Goal: Information Seeking & Learning: Learn about a topic

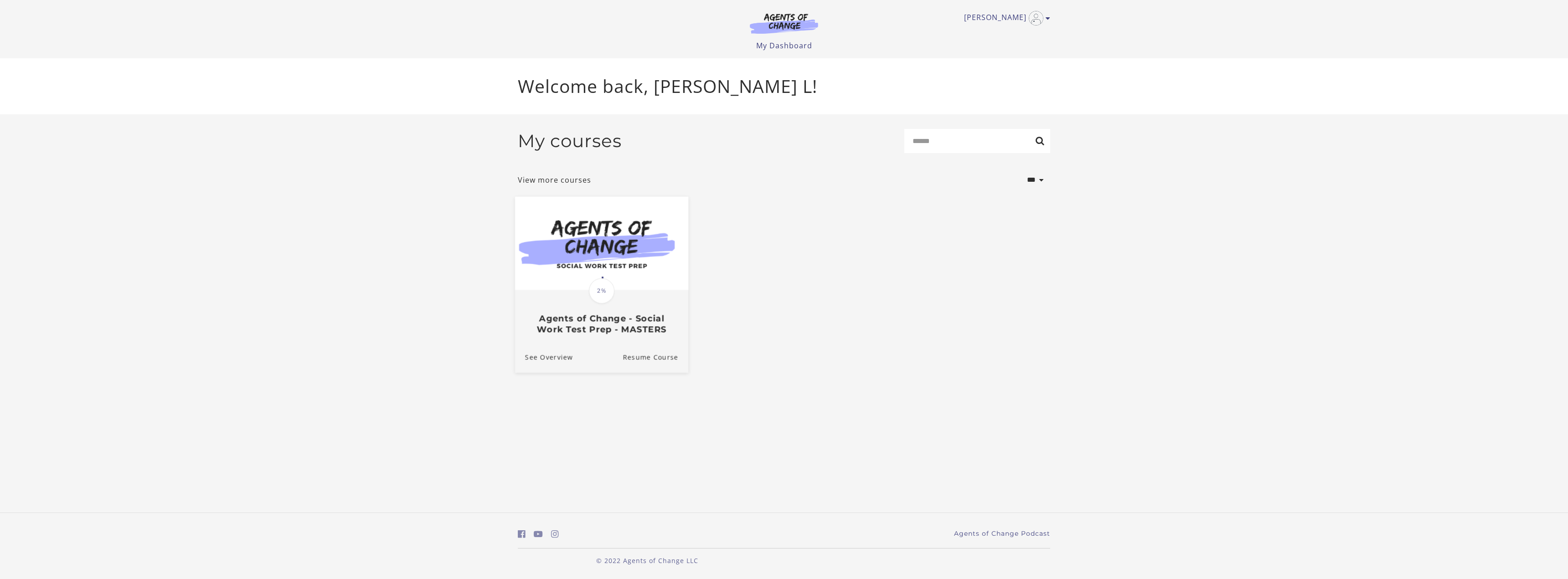
click at [632, 285] on img at bounding box center [601, 243] width 173 height 94
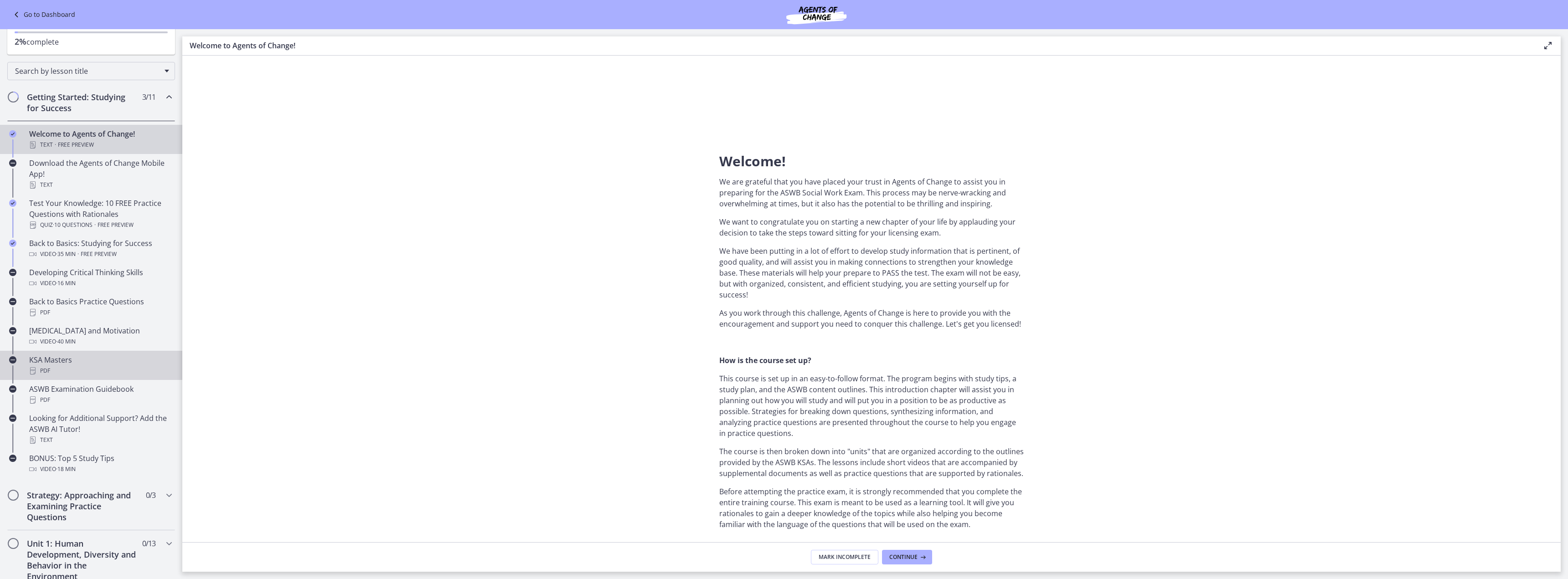
scroll to position [91, 0]
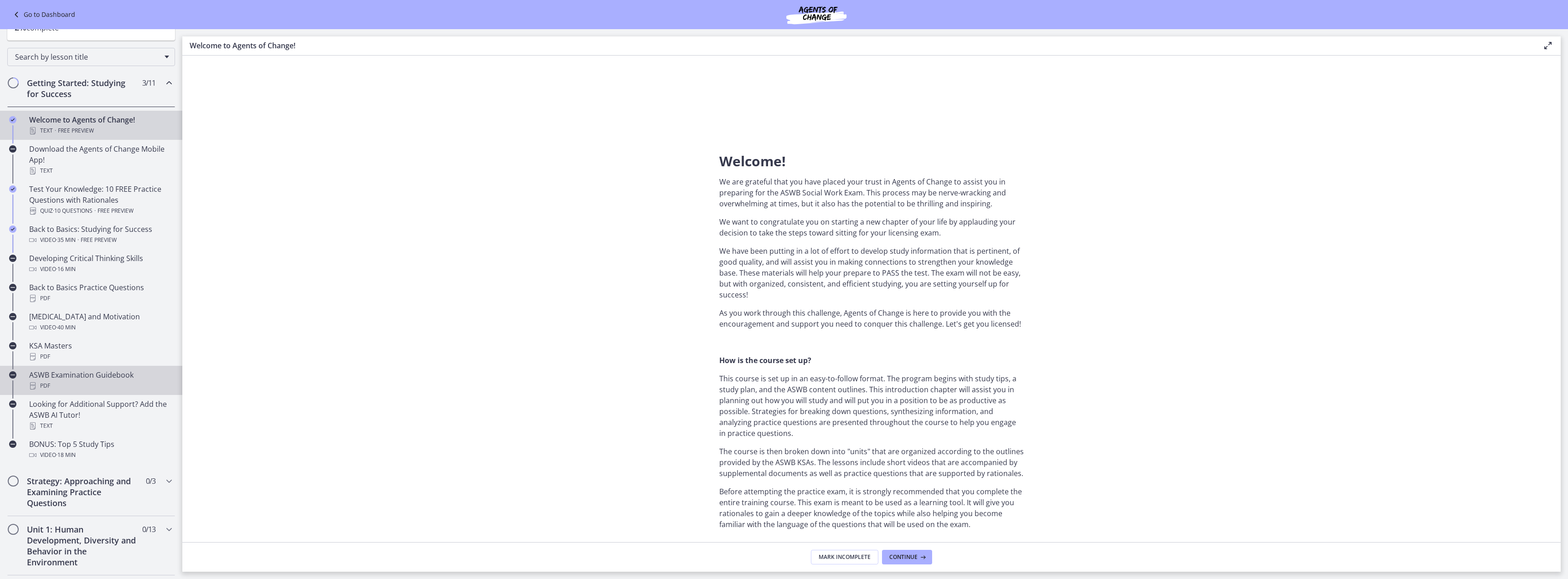
click at [91, 384] on div "PDF" at bounding box center [100, 386] width 142 height 11
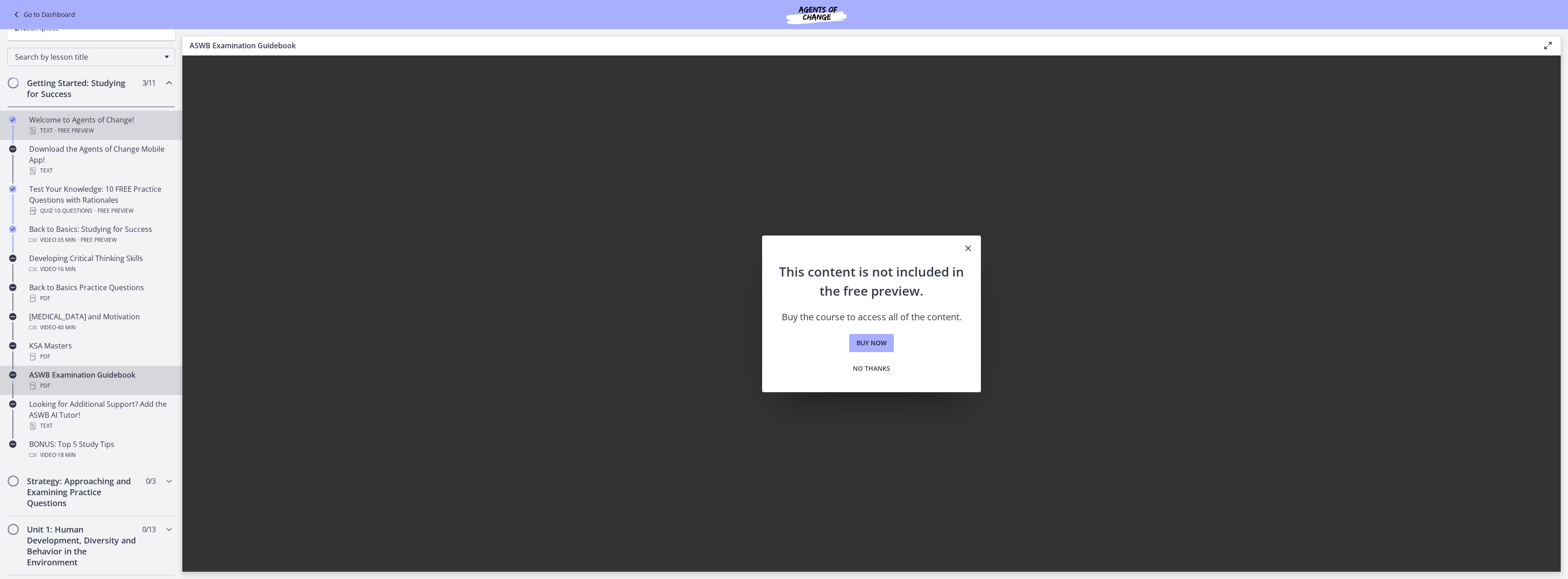
click at [94, 119] on div "Welcome to Agents of Change! Text · Free preview" at bounding box center [100, 125] width 142 height 22
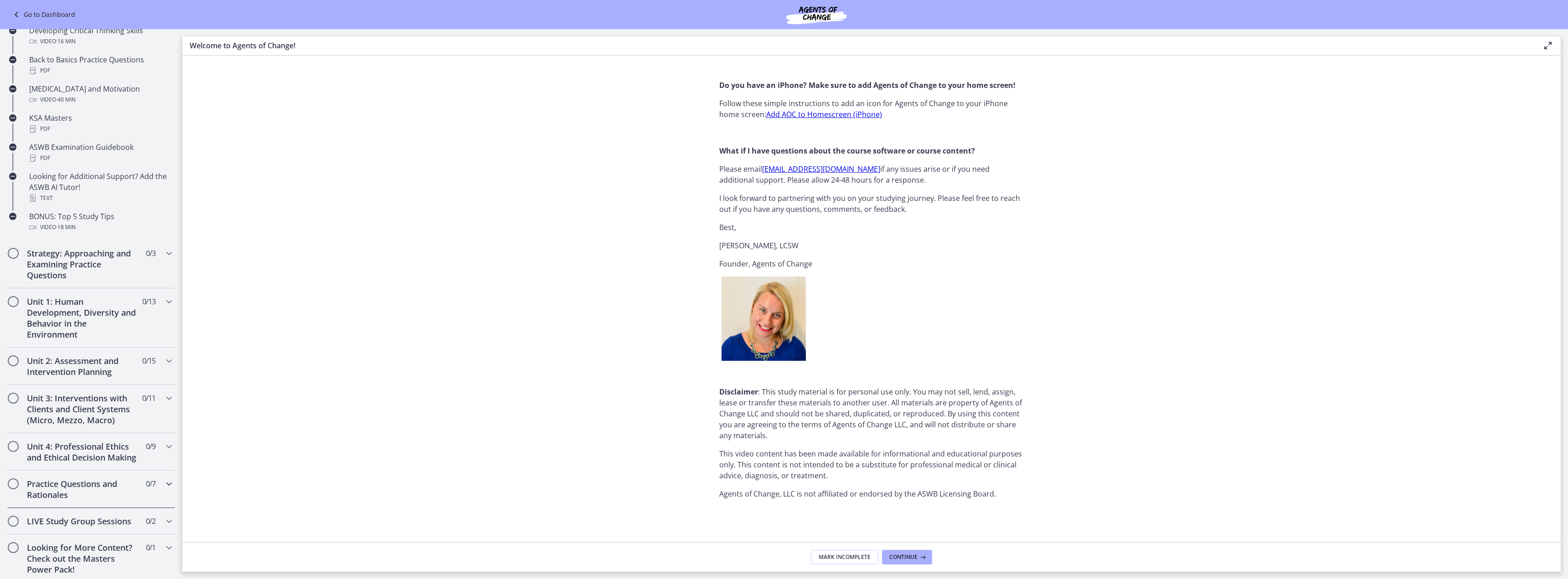
scroll to position [378, 0]
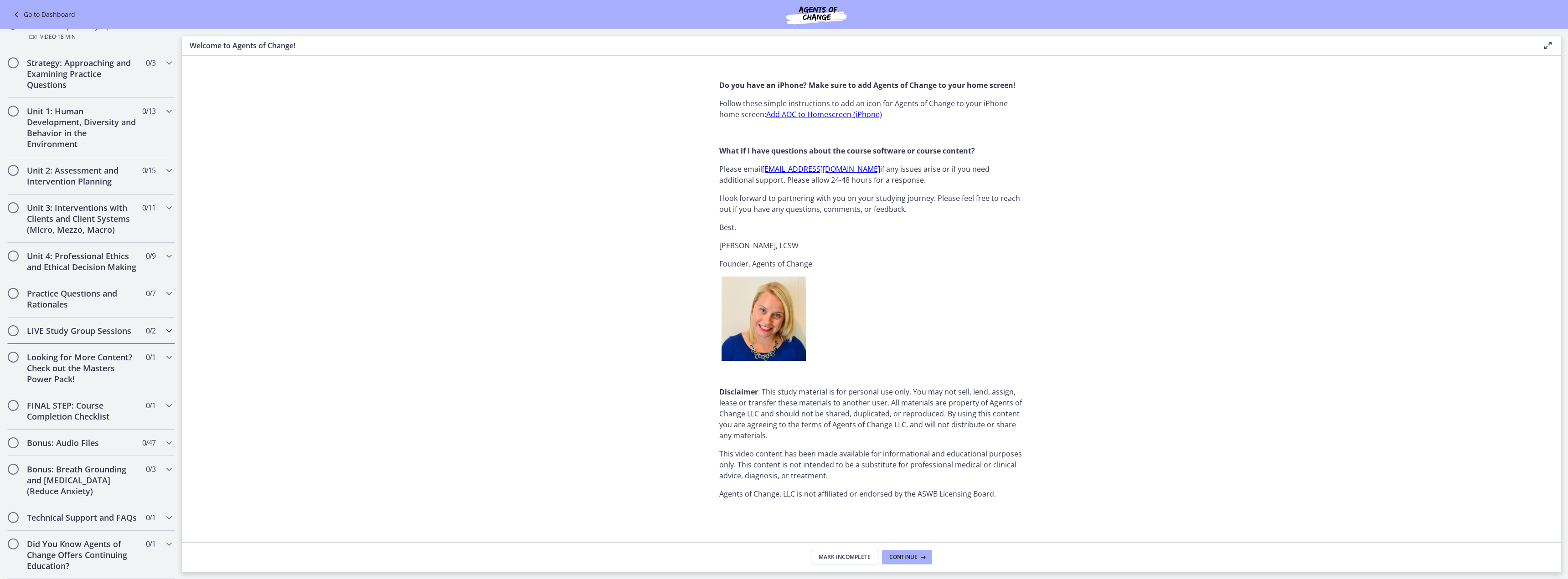
click at [86, 317] on div "LIVE Study Group Sessions 0 / 2 Completed" at bounding box center [91, 330] width 168 height 26
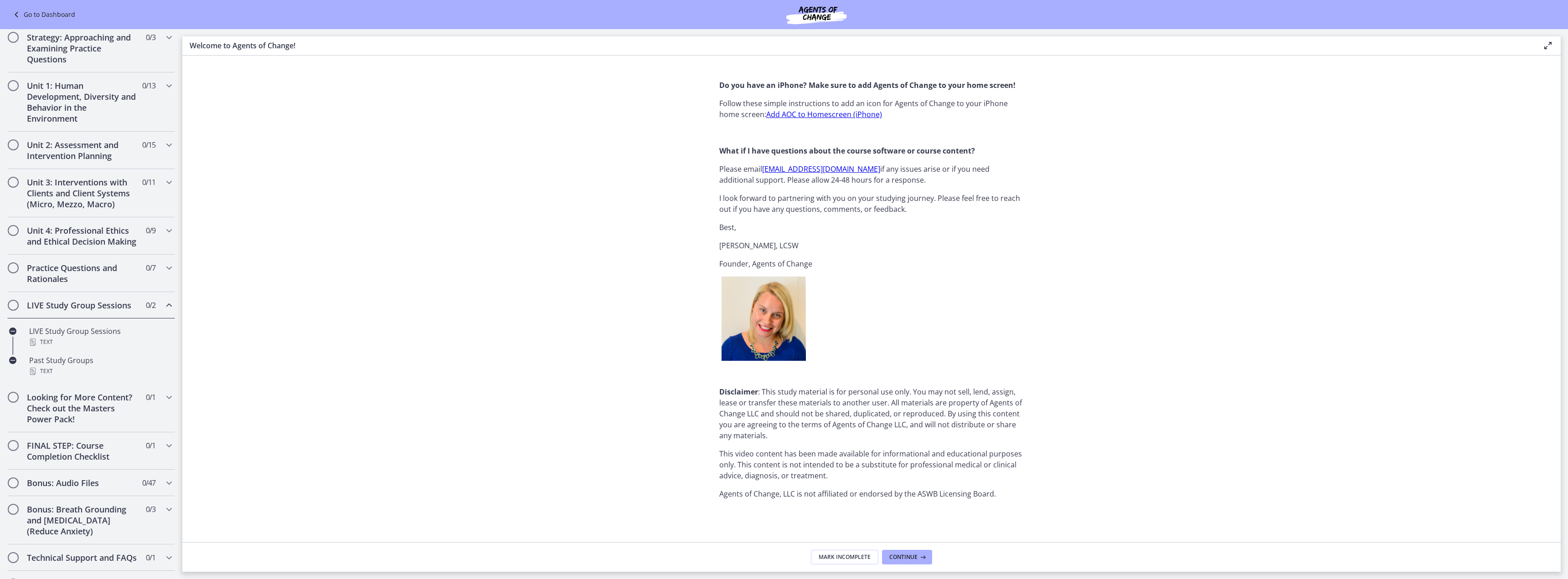
scroll to position [170, 0]
click at [86, 288] on h2 "Practice Questions and Rationales" at bounding box center [82, 277] width 111 height 22
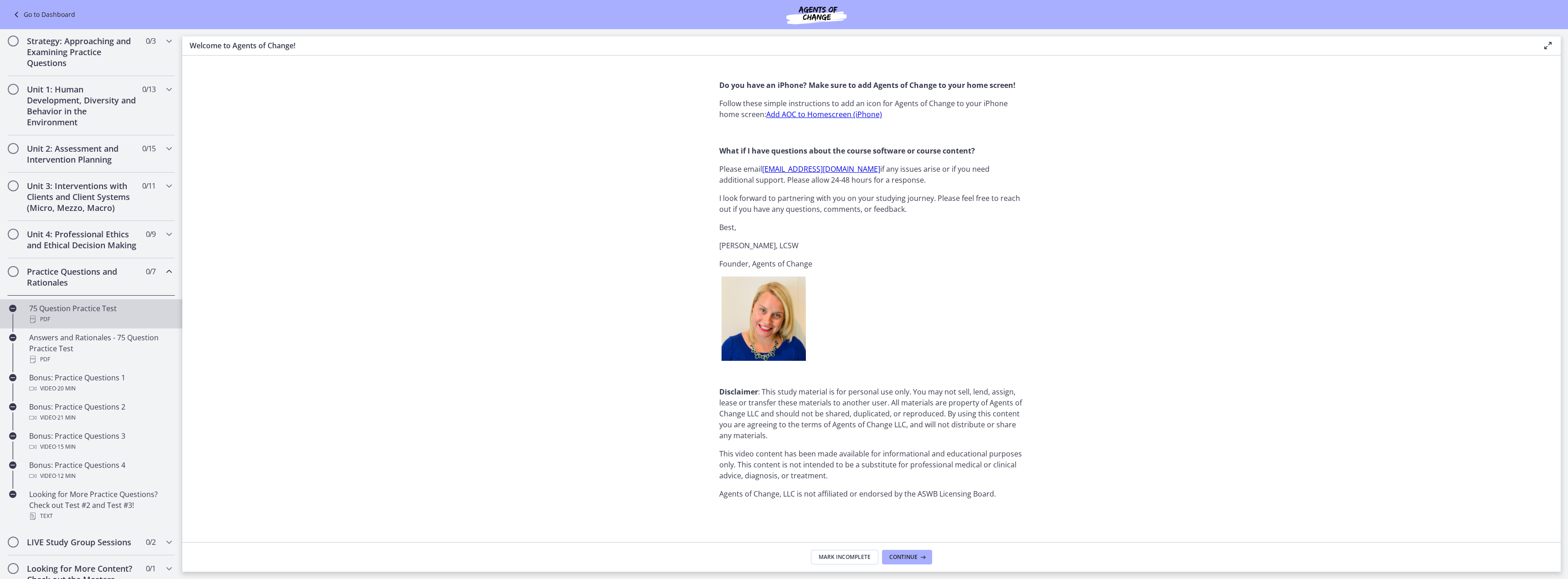
click at [86, 325] on div "PDF" at bounding box center [100, 319] width 142 height 11
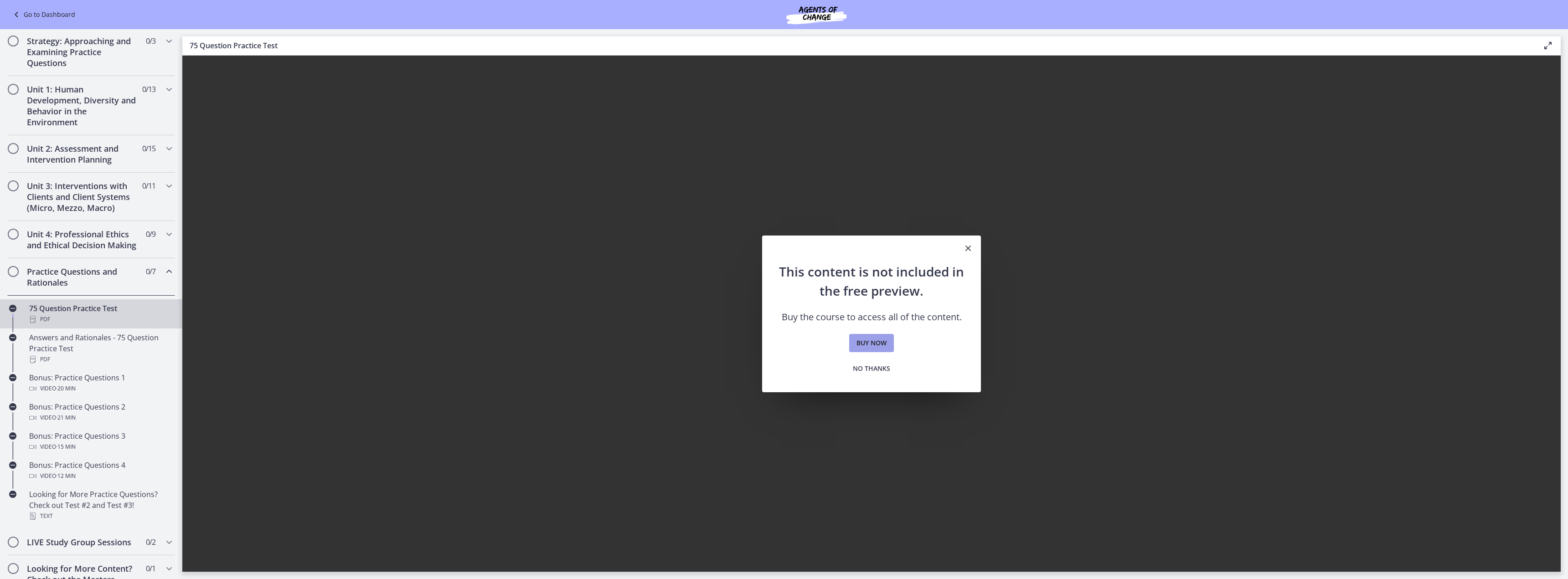
click at [884, 336] on link "Buy now" at bounding box center [871, 343] width 44 height 18
